Goal: Navigation & Orientation: Find specific page/section

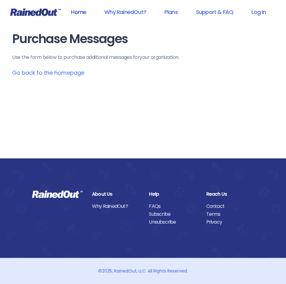
click at [79, 11] on link "Home" at bounding box center [78, 12] width 31 height 14
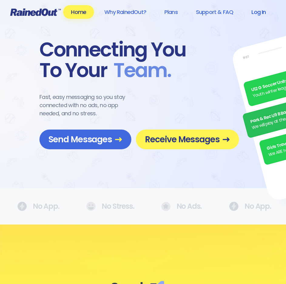
click at [262, 13] on link "Log In" at bounding box center [259, 12] width 30 height 14
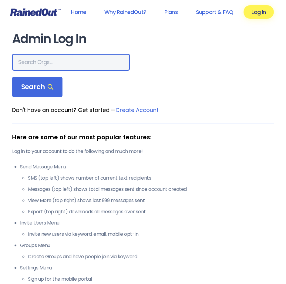
click at [33, 62] on input "text" at bounding box center [71, 62] width 118 height 17
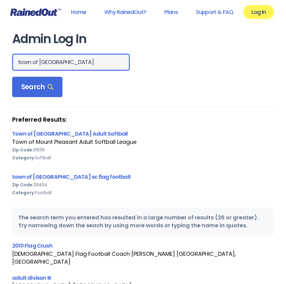
drag, startPoint x: -25, startPoint y: 58, endPoint x: -53, endPoint y: 59, distance: 28.2
click at [0, 59] on html "Home Why RainedOut? Plans Support & FAQ Log In Admin Log In town of [GEOGRAPHIC…" at bounding box center [143, 142] width 286 height 284
type input "[GEOGRAPHIC_DATA]"
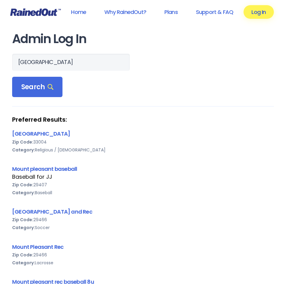
click at [262, 12] on link "Log In" at bounding box center [259, 12] width 30 height 14
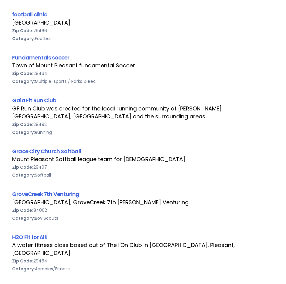
scroll to position [2081, 0]
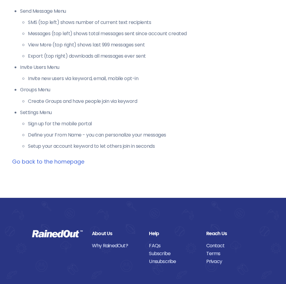
click at [26, 158] on link "Go back to the homepage" at bounding box center [48, 162] width 72 height 8
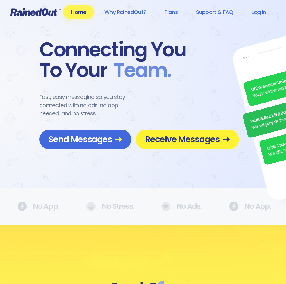
click at [196, 142] on span "Receive Messages" at bounding box center [187, 139] width 85 height 11
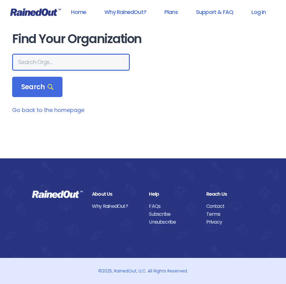
click at [54, 65] on input "text" at bounding box center [71, 62] width 118 height 17
